Goal: Contribute content: Contribute content

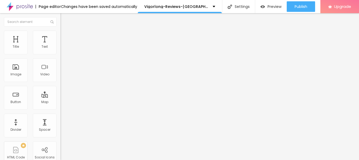
click at [60, 45] on span "Add image" at bounding box center [71, 43] width 22 height 4
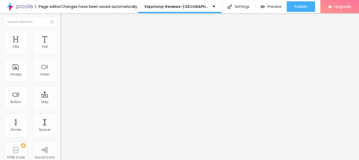
click at [60, 108] on input "https://" at bounding box center [91, 105] width 63 height 5
drag, startPoint x: 24, startPoint y: 142, endPoint x: 25, endPoint y: 136, distance: 6.1
click at [60, 108] on input "https://" at bounding box center [91, 105] width 63 height 5
click at [60, 103] on div "URL" at bounding box center [90, 100] width 60 height 3
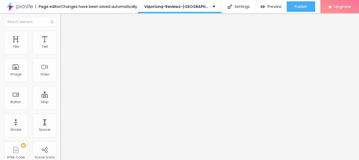
click at [60, 108] on input "https://" at bounding box center [91, 105] width 63 height 5
paste input "[DOMAIN_NAME][URL]"
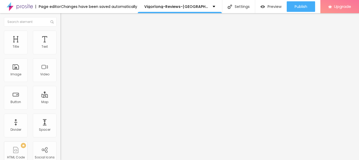
type input "[URL][DOMAIN_NAME]"
click at [60, 21] on button "Edit Image" at bounding box center [90, 19] width 60 height 12
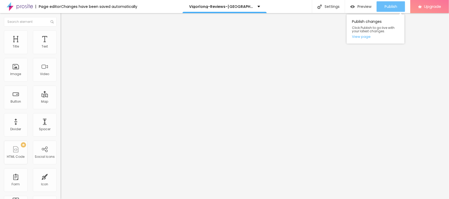
click at [359, 7] on span "Publish" at bounding box center [390, 6] width 13 height 4
click at [43, 7] on div "Page editor" at bounding box center [47, 7] width 25 height 4
click at [9, 6] on img at bounding box center [20, 6] width 26 height 13
